Goal: Browse casually: Explore the website without a specific task or goal

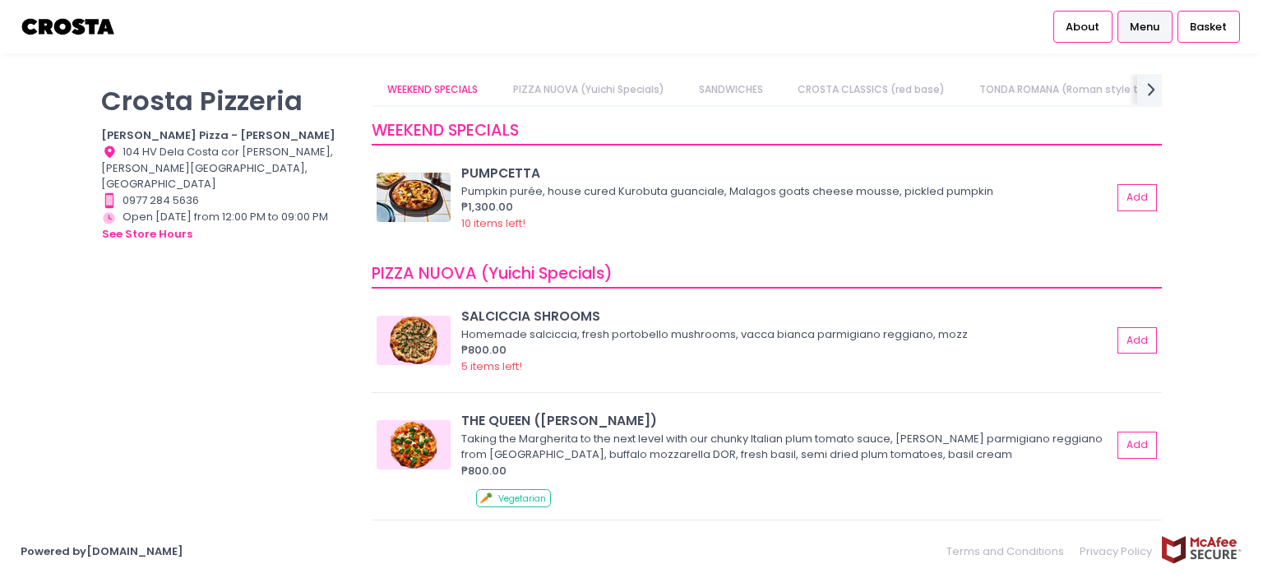
click at [87, 316] on div "[PERSON_NAME] Pizzeria [PERSON_NAME] Pizza - [PERSON_NAME] Location Created wit…" at bounding box center [632, 289] width 1102 height 430
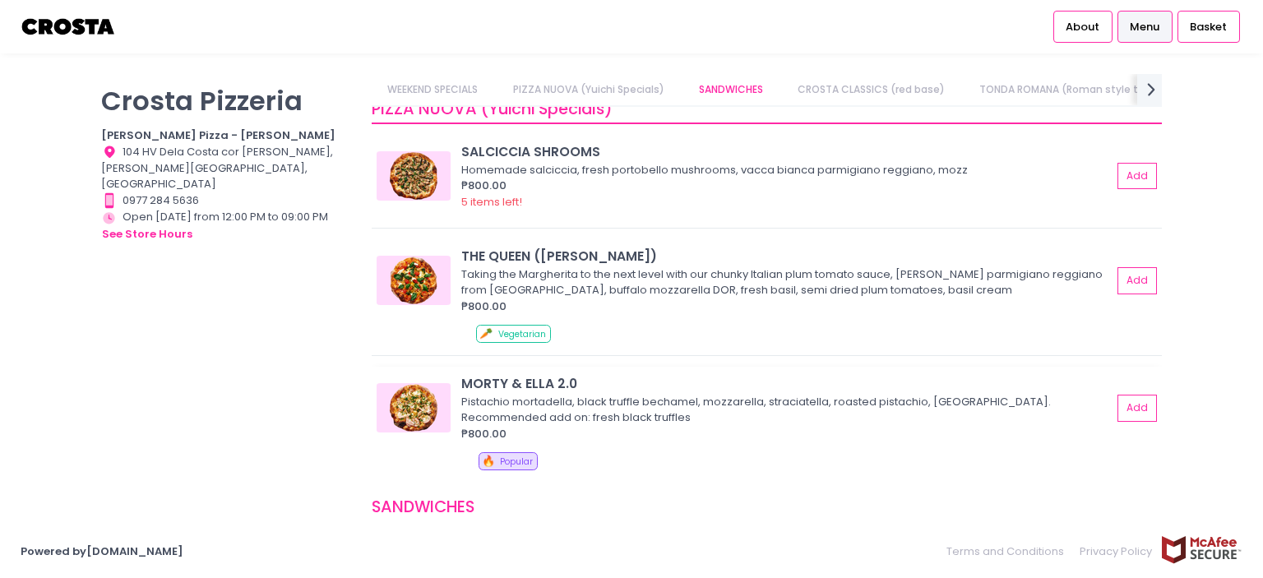
click at [405, 404] on img at bounding box center [414, 407] width 74 height 49
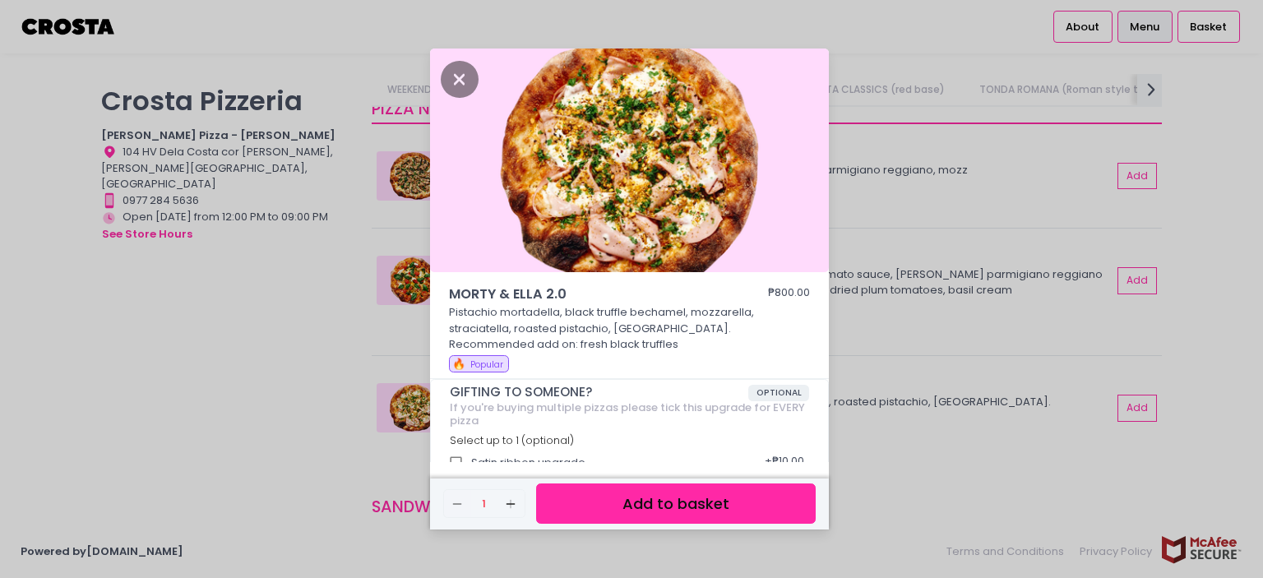
click at [321, 390] on div "MORTY & [PERSON_NAME] 2.0 ₱800.00 Pistachio mortadella, black truffle bechamel,…" at bounding box center [631, 289] width 1263 height 578
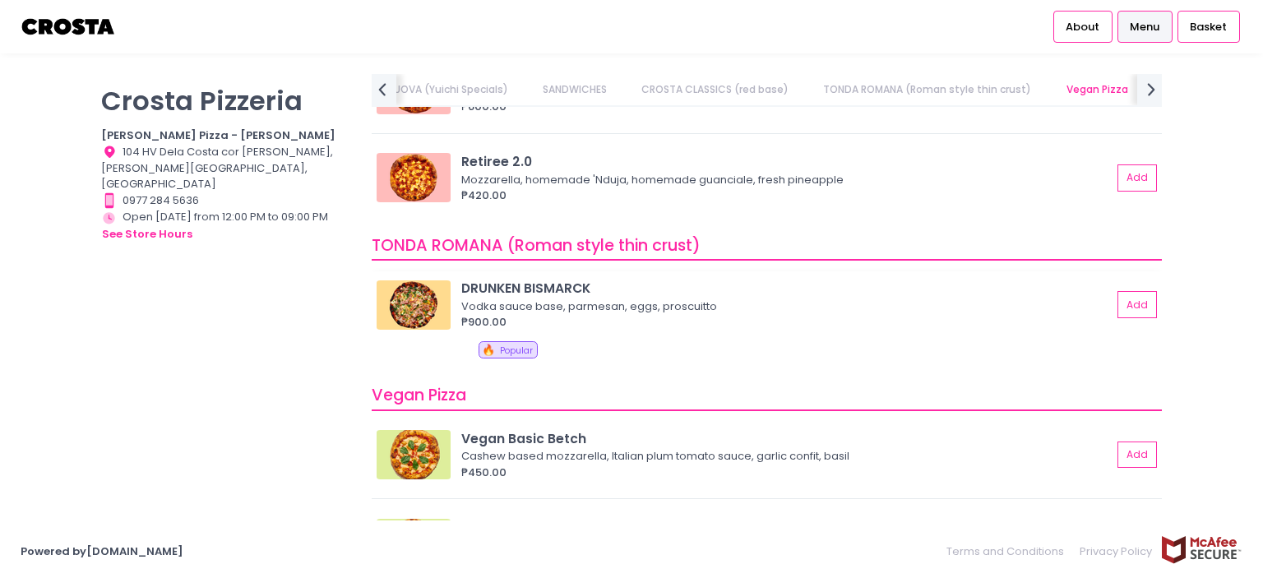
scroll to position [987, 0]
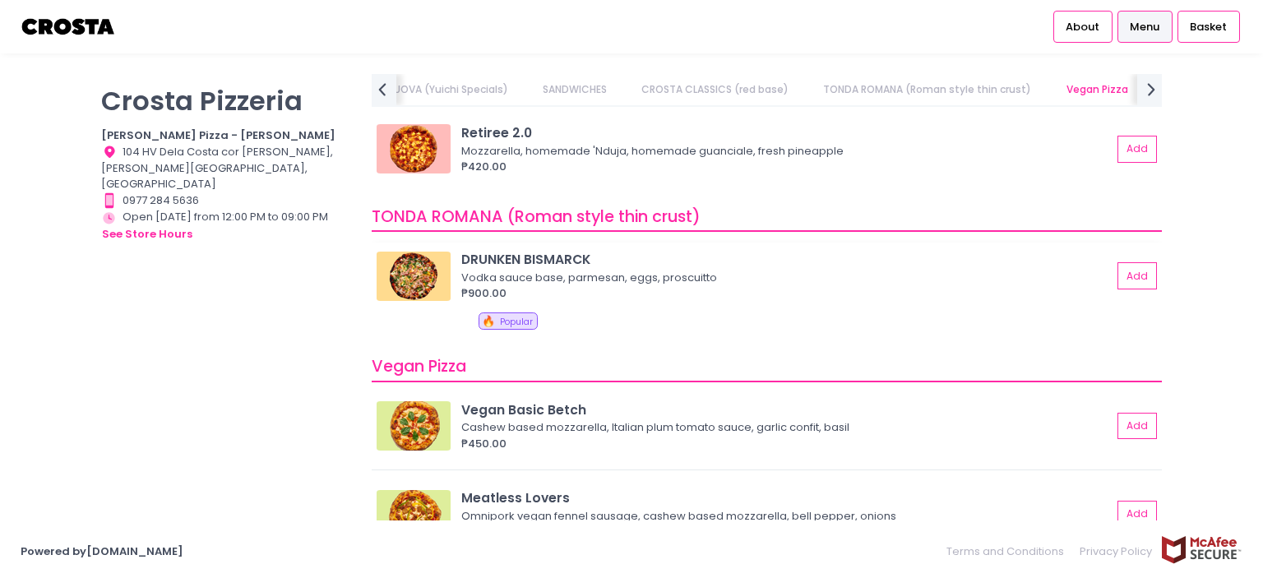
click at [426, 266] on img at bounding box center [414, 276] width 74 height 49
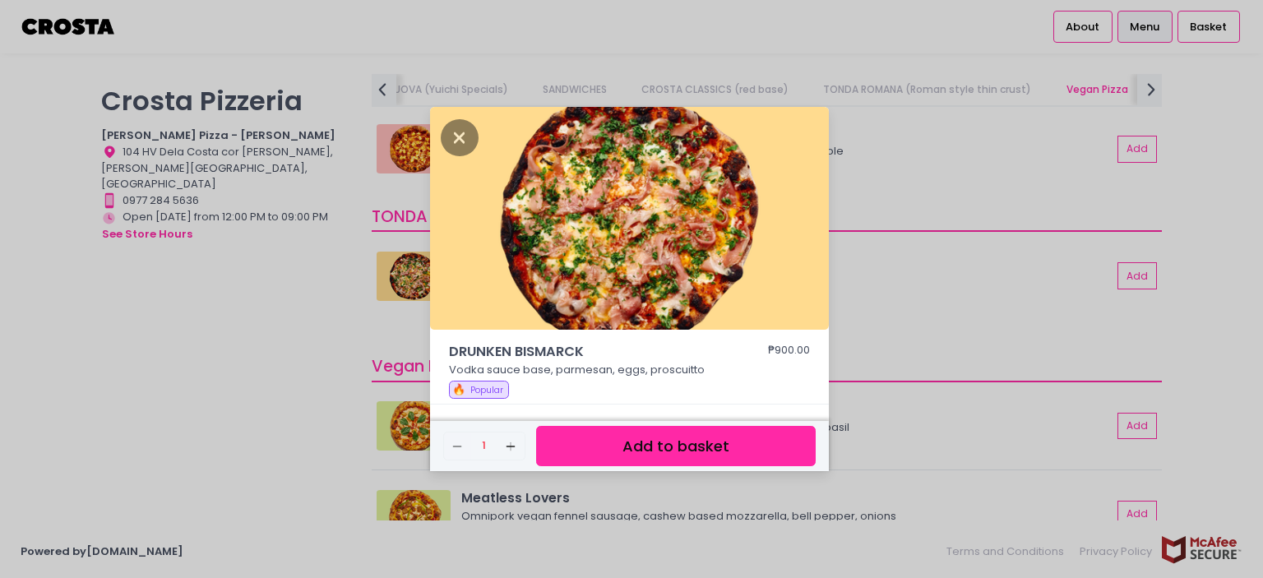
click at [355, 278] on div "DRUNKEN BISMARCK ₱900.00 Vodka sauce base, parmesan, eggs, proscuitto 🔥 Popular…" at bounding box center [631, 289] width 1263 height 578
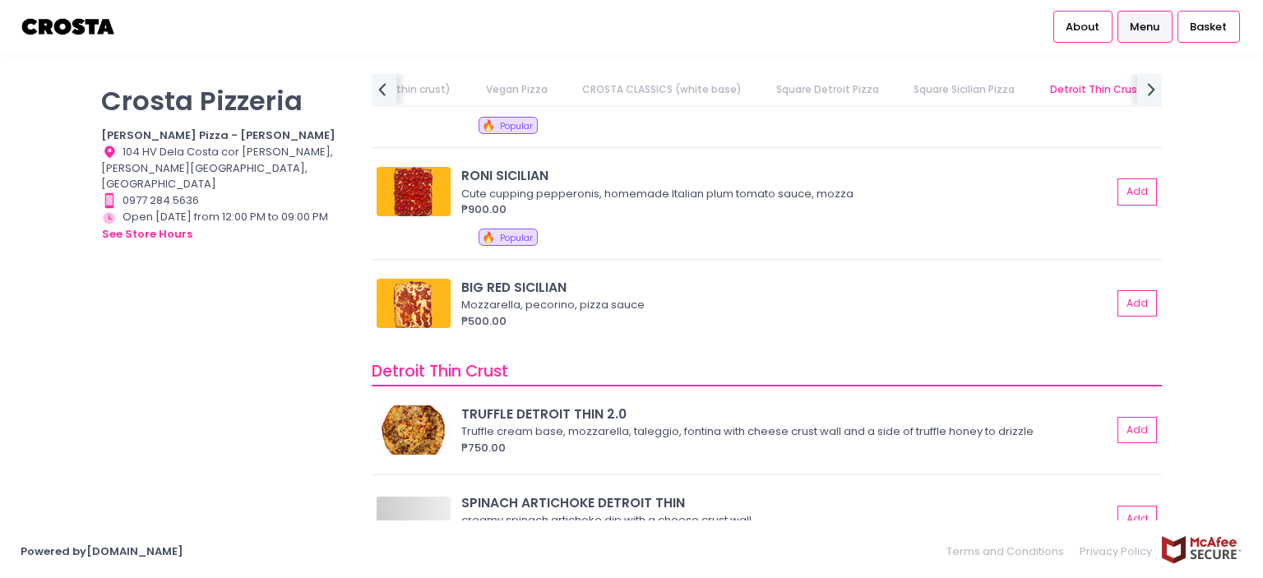
scroll to position [2878, 0]
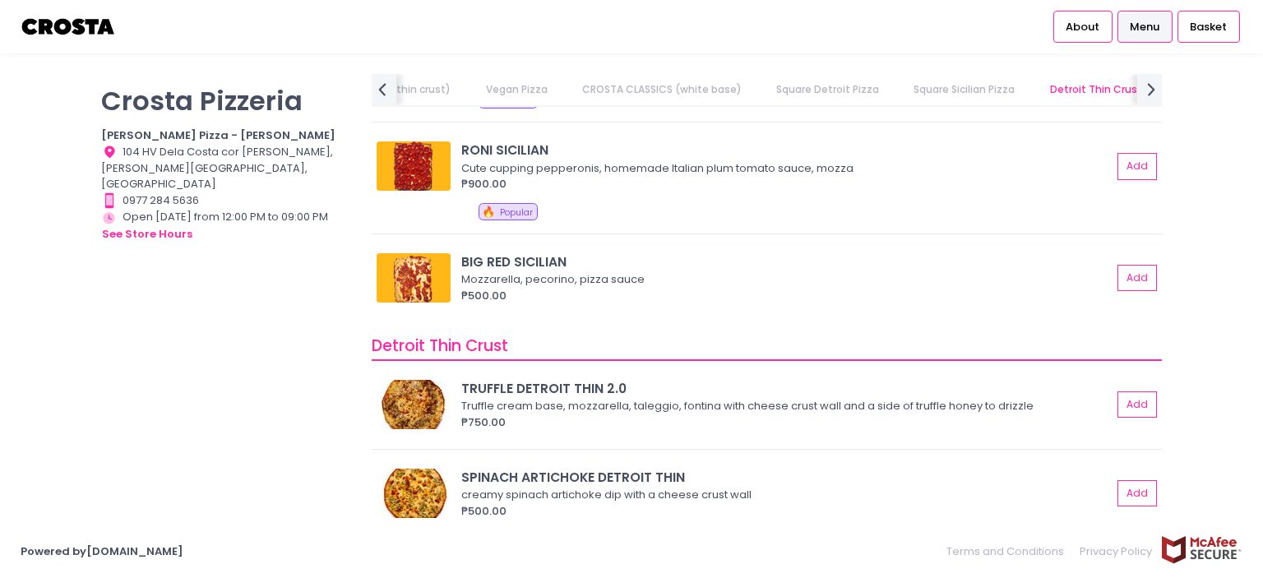
click at [440, 282] on img at bounding box center [414, 277] width 74 height 49
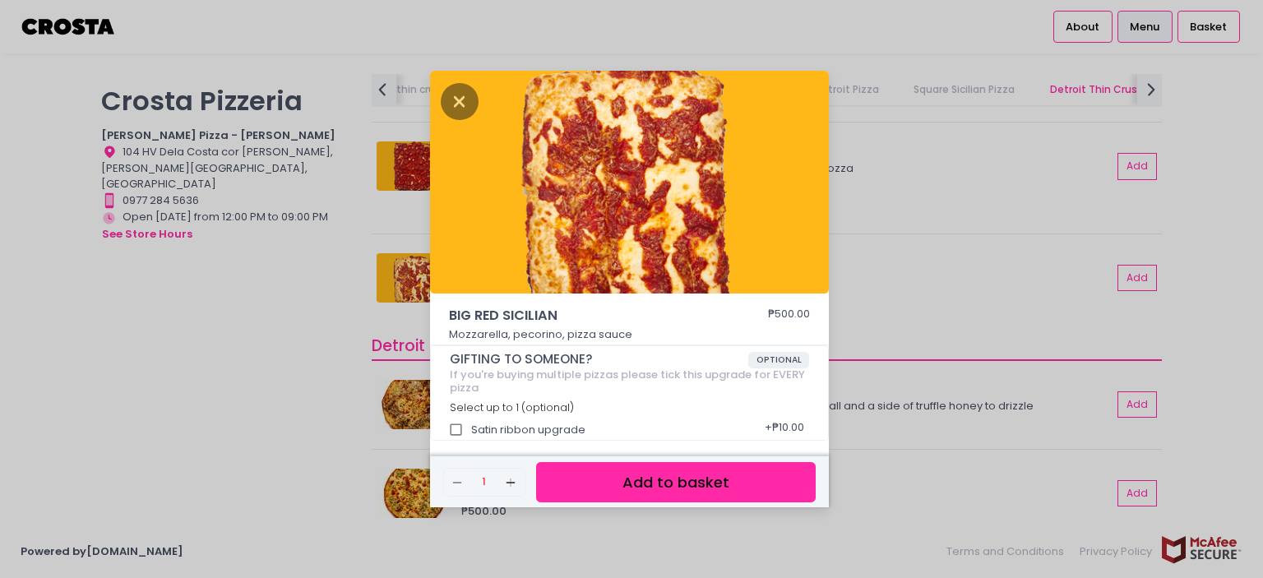
click at [339, 312] on div "BIG RED SICILIAN ₱500.00 Mozzarella, pecorino, pizza sauce GIFTING TO SOMEONE? …" at bounding box center [631, 289] width 1263 height 578
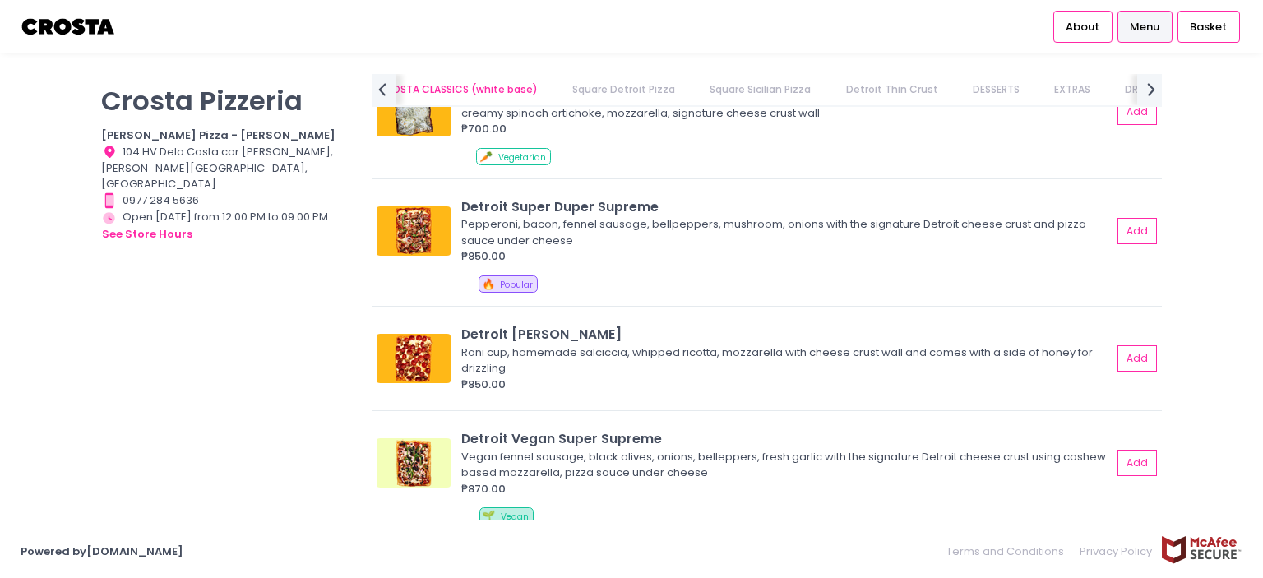
scroll to position [0, 0]
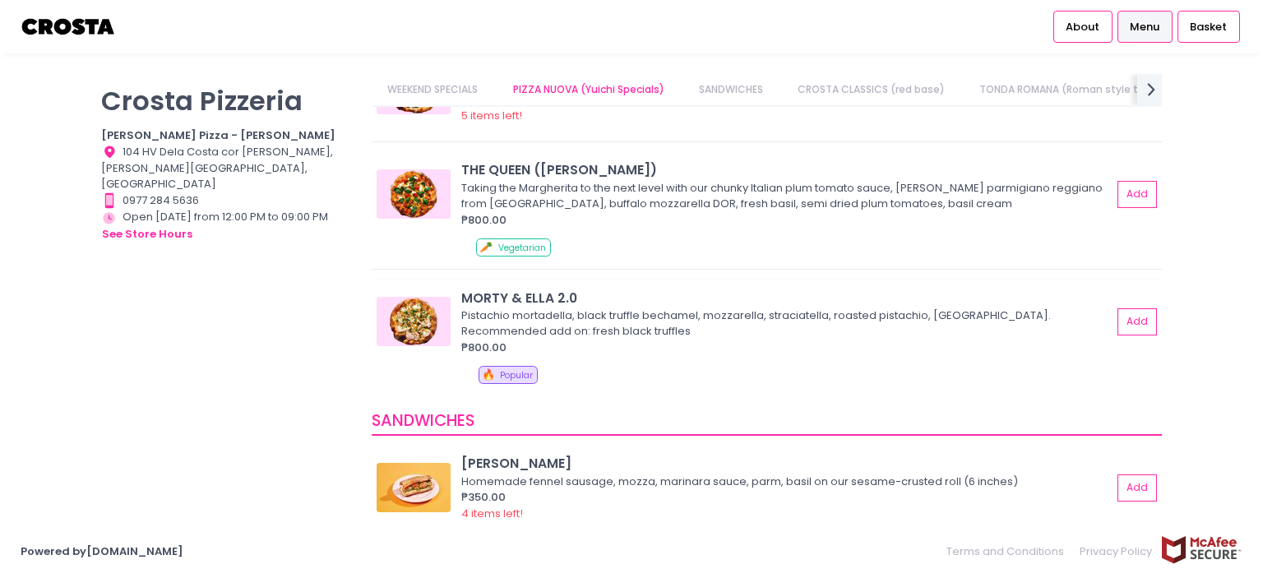
click at [414, 312] on img at bounding box center [414, 321] width 74 height 49
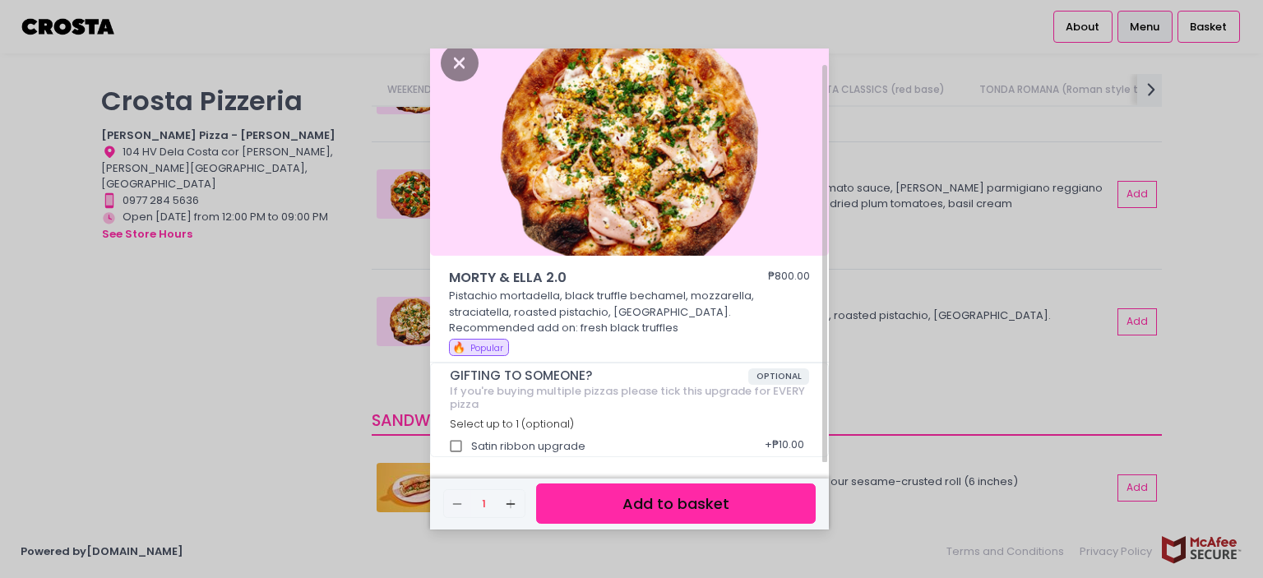
scroll to position [16, 0]
click at [270, 339] on div "MORTY & [PERSON_NAME] 2.0 ₱800.00 Pistachio mortadella, black truffle bechamel,…" at bounding box center [631, 289] width 1263 height 578
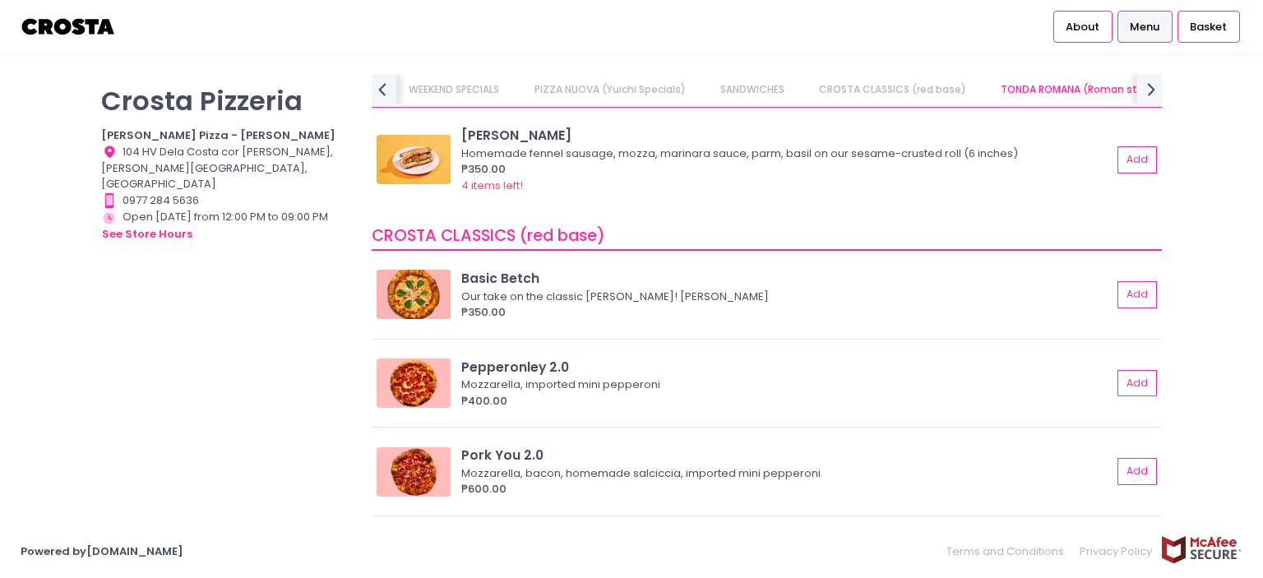
scroll to position [743, 0]
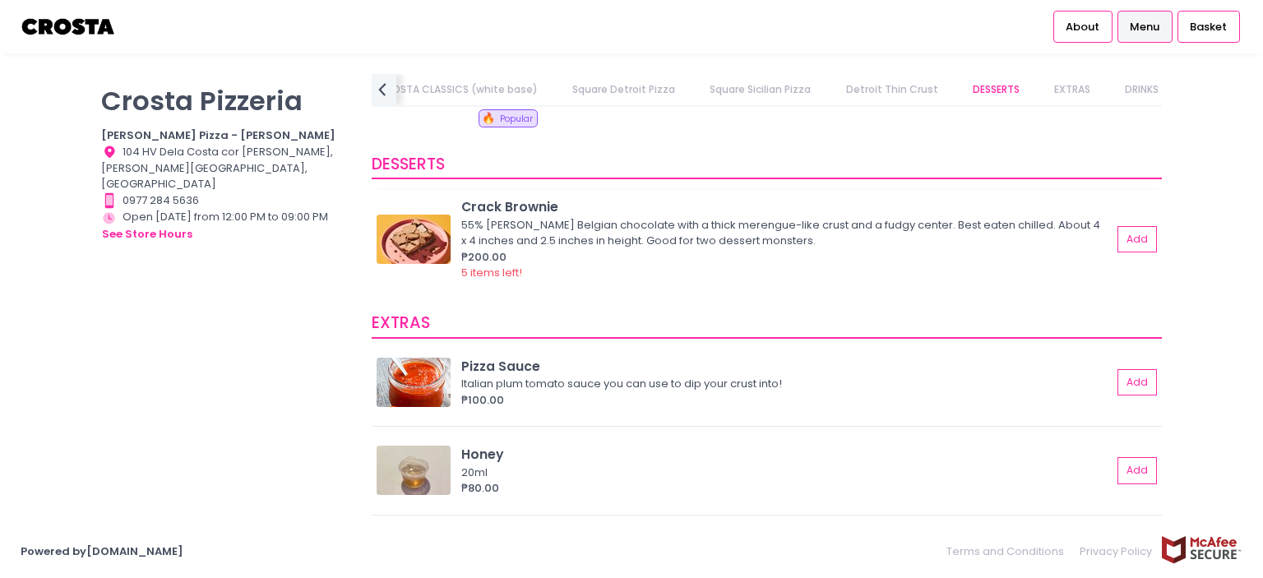
click at [420, 236] on img at bounding box center [414, 239] width 74 height 49
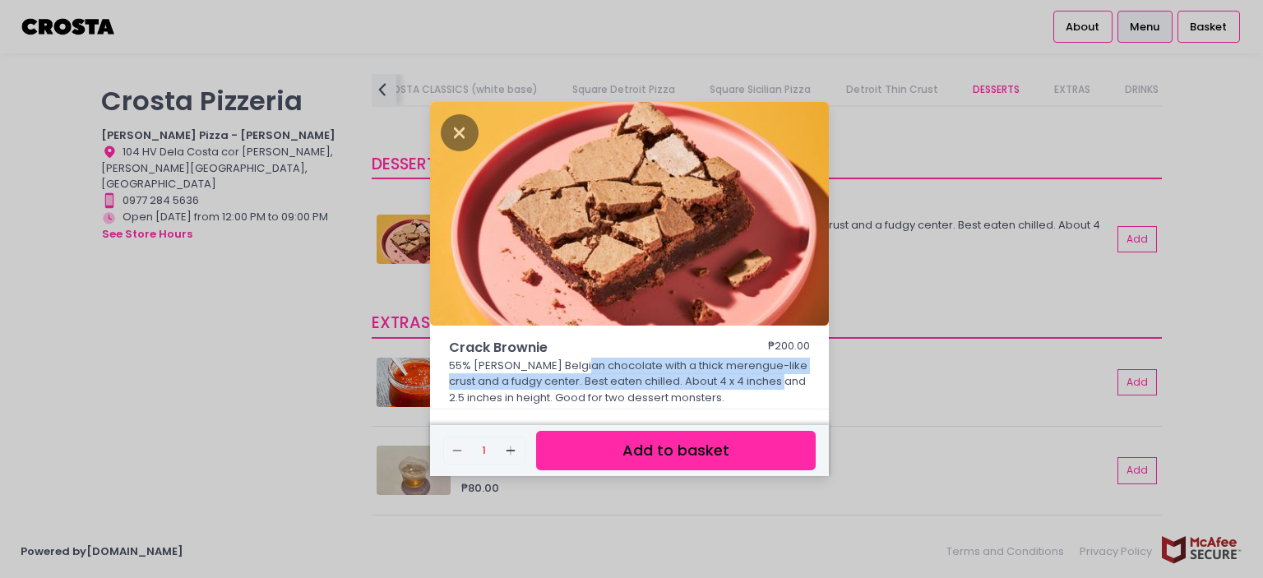
drag, startPoint x: 587, startPoint y: 364, endPoint x: 766, endPoint y: 384, distance: 179.5
click at [766, 384] on p "55% [PERSON_NAME] Belgian chocolate with a thick merengue-like crust and a fudg…" at bounding box center [630, 382] width 362 height 49
